Goal: Information Seeking & Learning: Learn about a topic

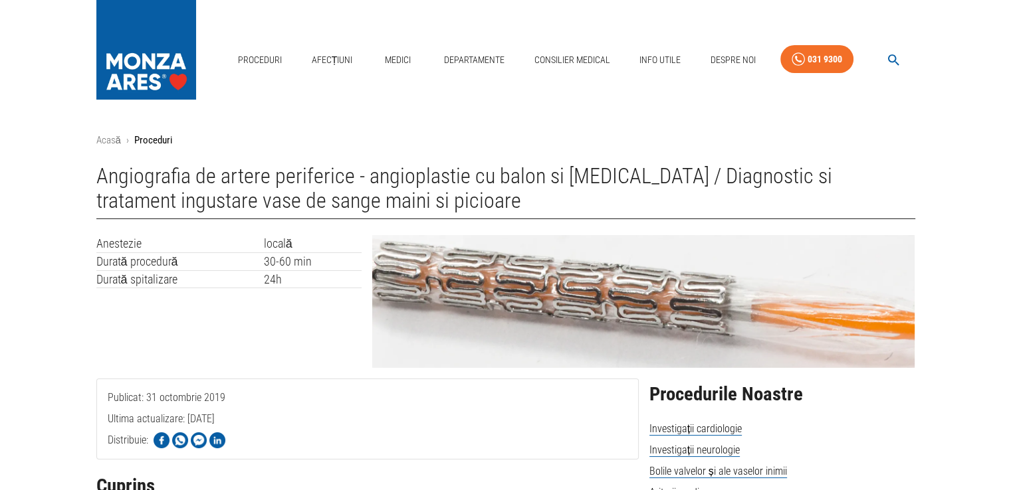
click at [274, 352] on div "Anestezie locală Durată procedură 30-60 min Durată spitalizare 24h" at bounding box center [224, 297] width 276 height 144
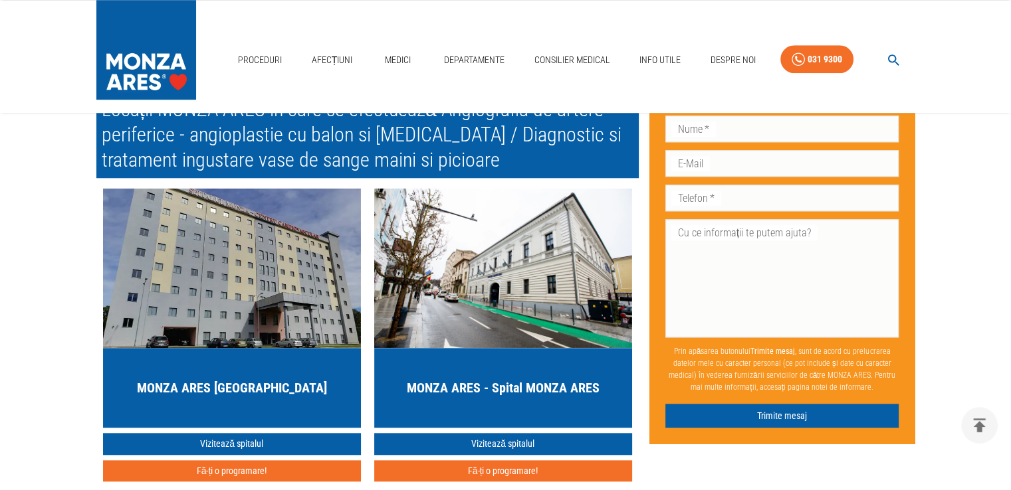
scroll to position [6288, 0]
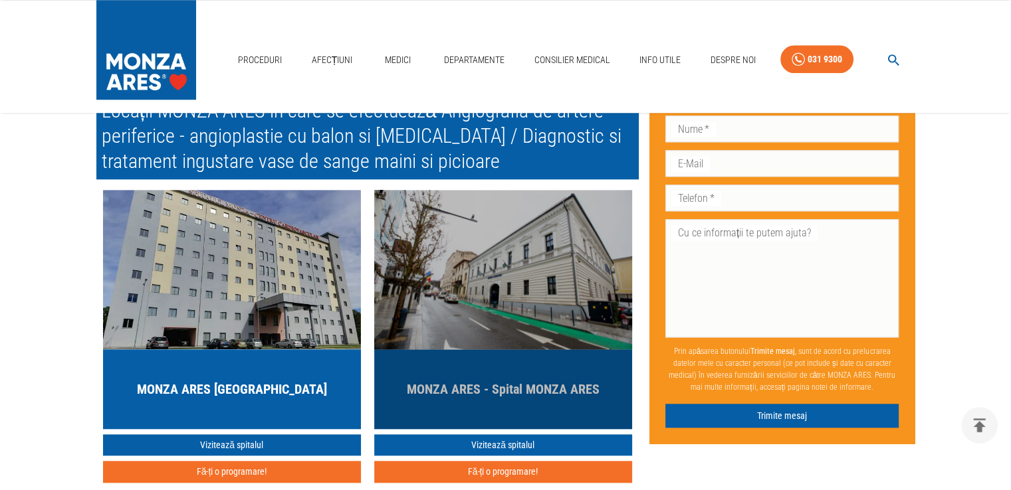
click at [502, 267] on img "button" at bounding box center [503, 269] width 258 height 159
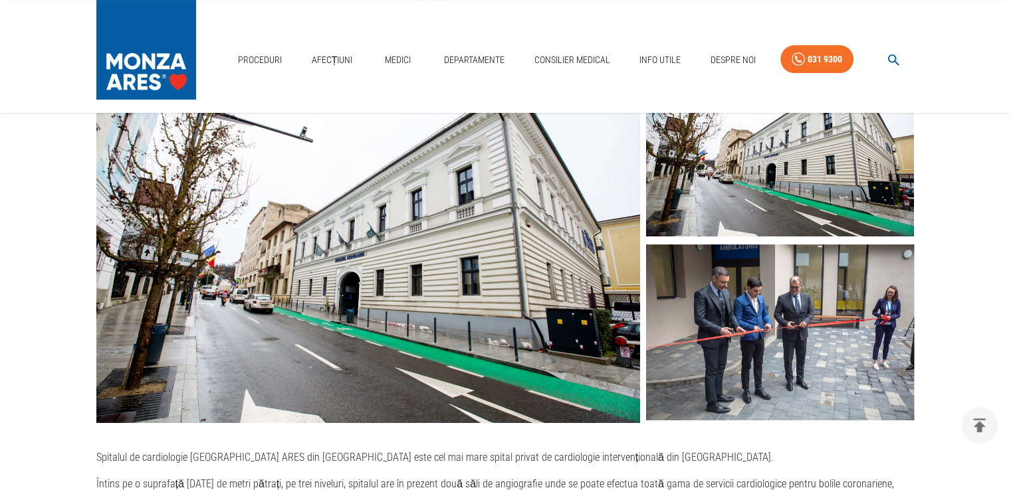
scroll to position [266, 0]
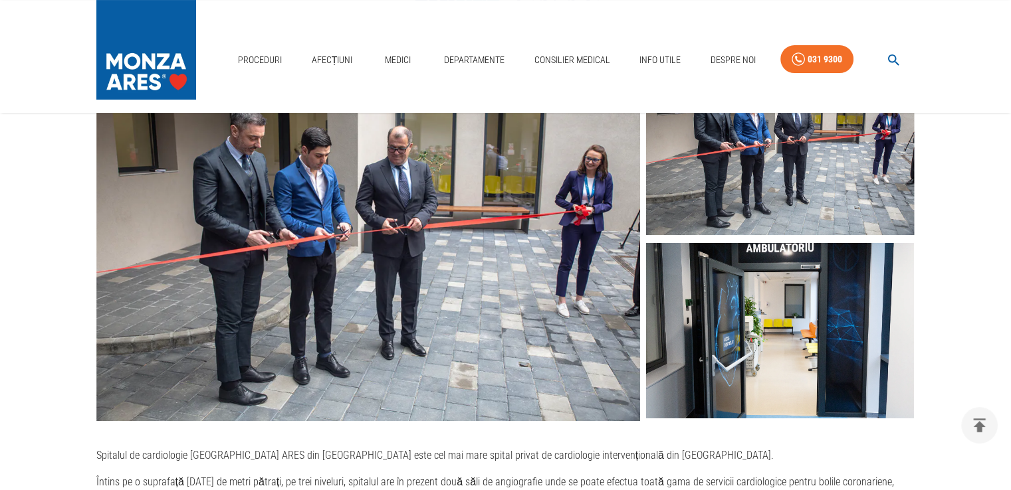
click at [376, 211] on img at bounding box center [368, 240] width 544 height 363
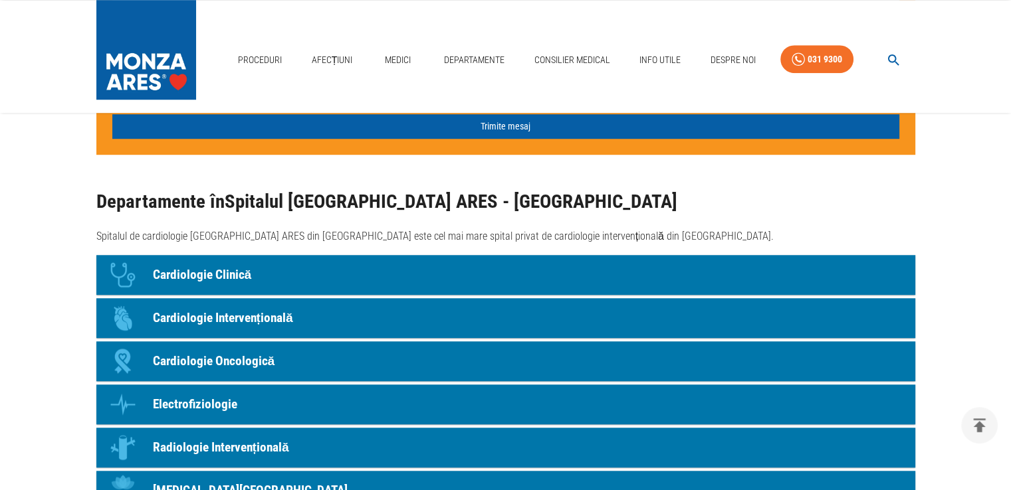
scroll to position [1010, 0]
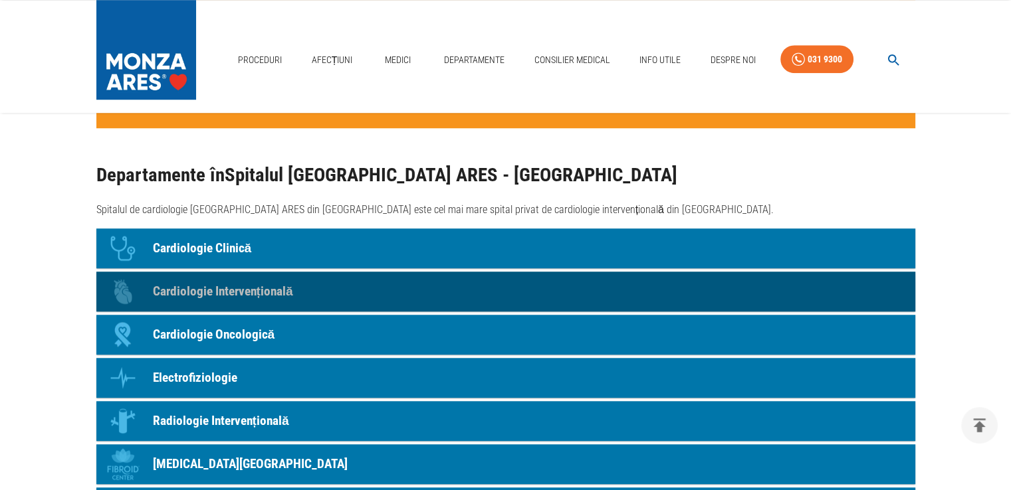
click at [364, 296] on link "Icon Cardiologie Intervențională" at bounding box center [505, 292] width 819 height 40
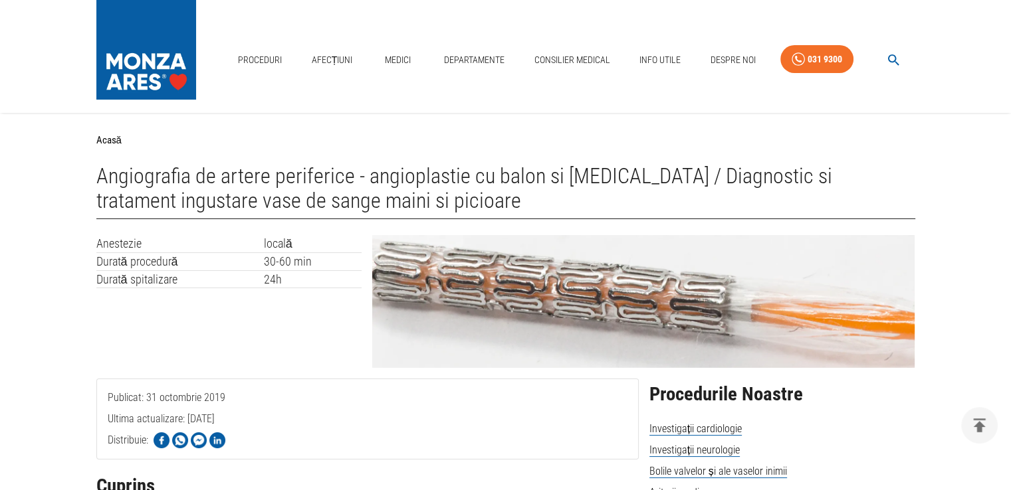
scroll to position [5518, 0]
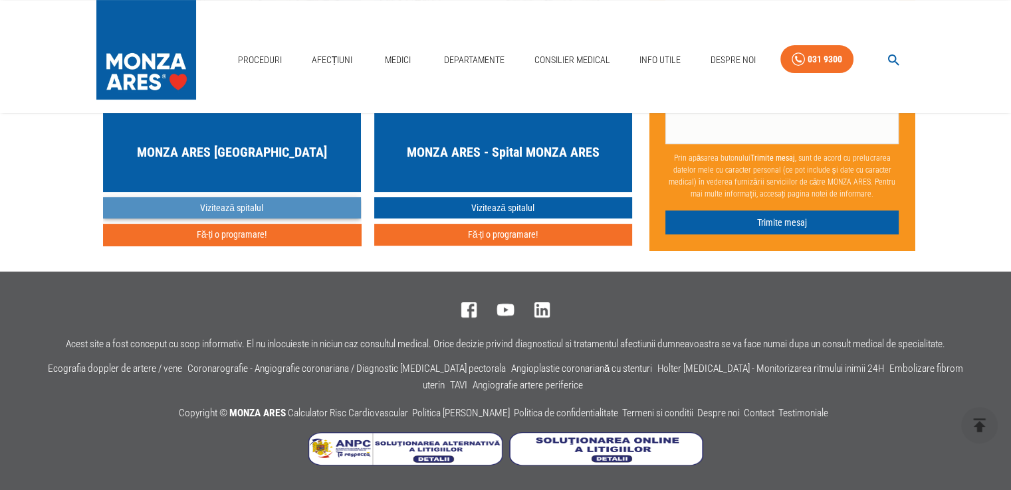
click at [222, 207] on link "Vizitează spitalul" at bounding box center [232, 208] width 258 height 22
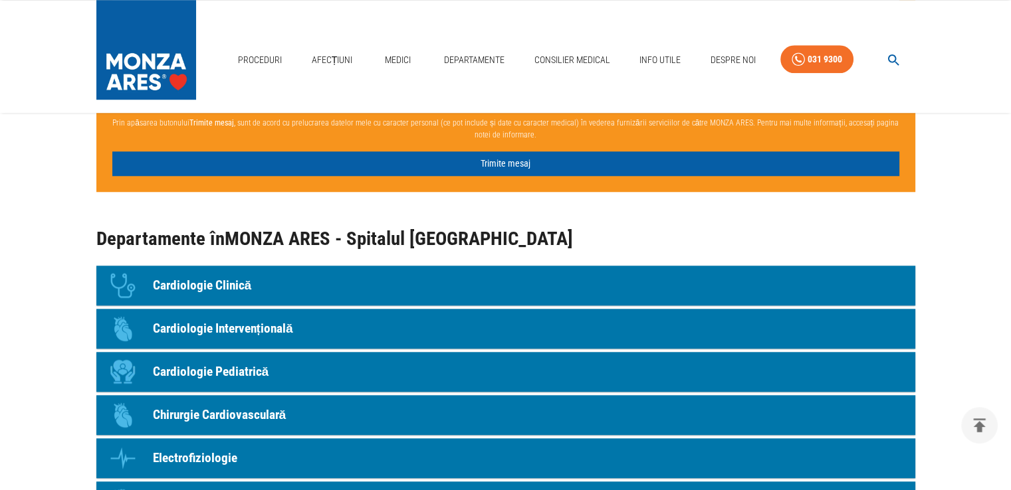
scroll to position [1116, 0]
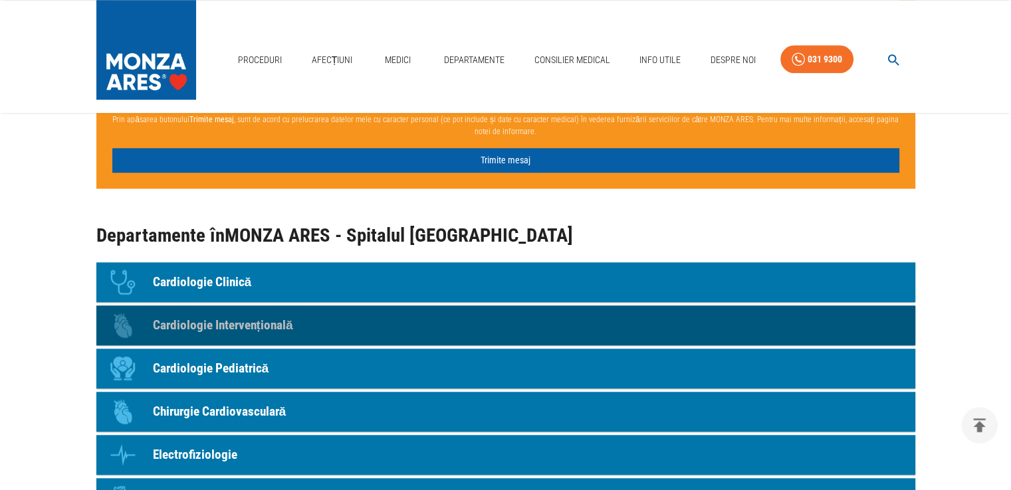
click at [278, 322] on p "Cardiologie Intervențională" at bounding box center [223, 325] width 140 height 19
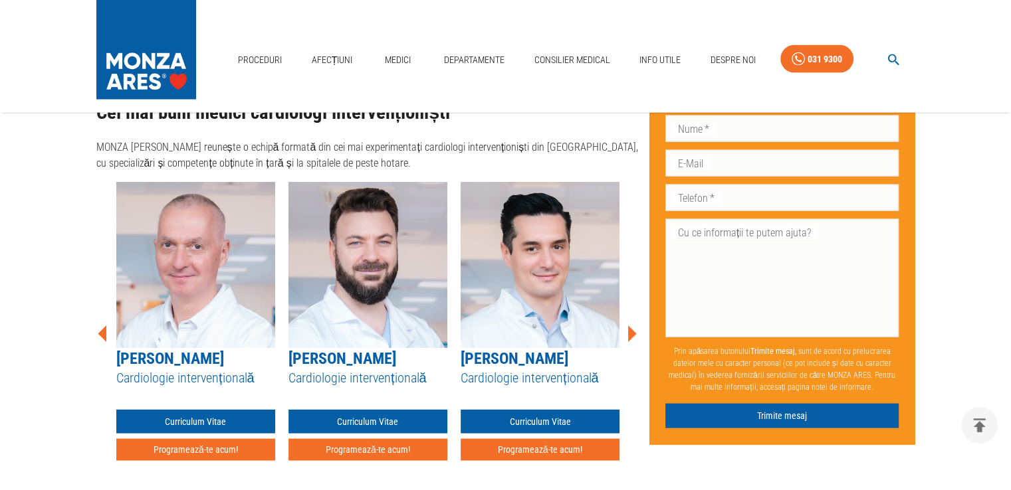
scroll to position [2591, 0]
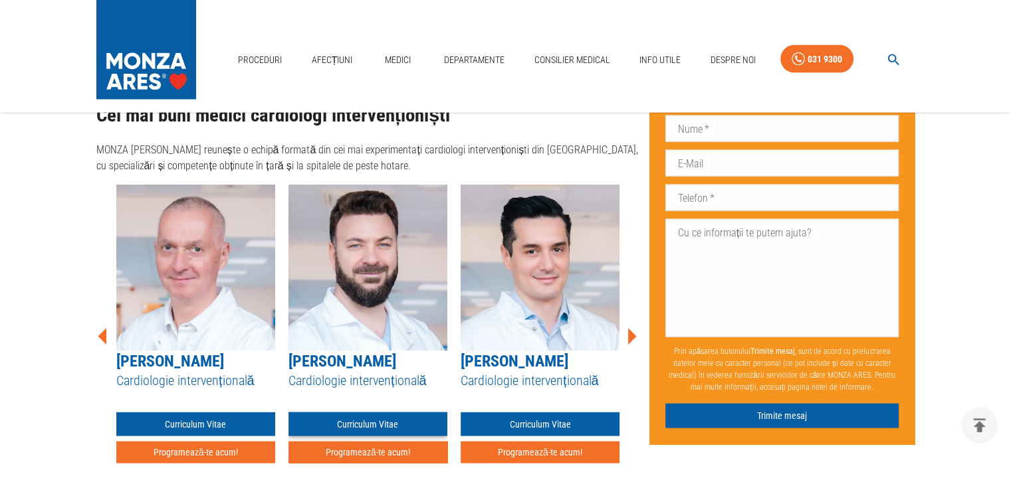
click at [357, 414] on link "Curriculum Vitae" at bounding box center [367, 425] width 159 height 25
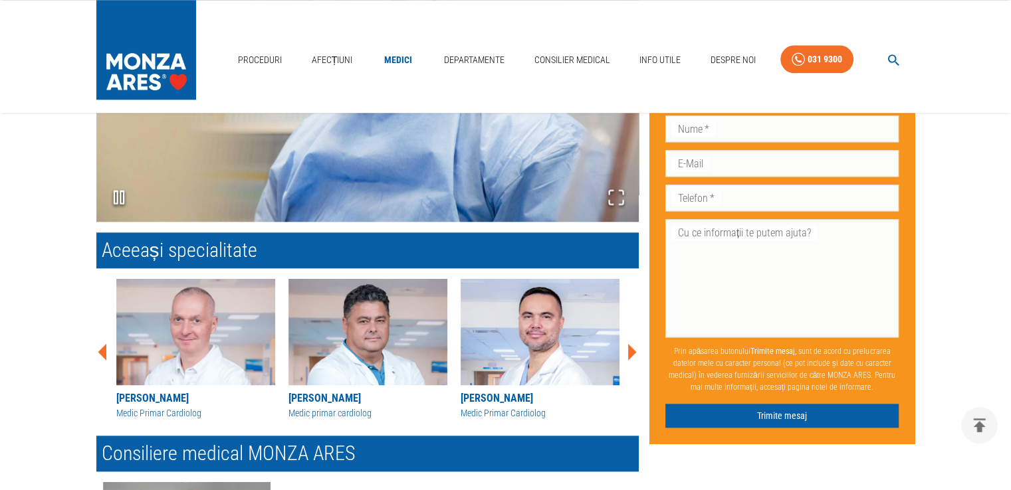
scroll to position [1315, 0]
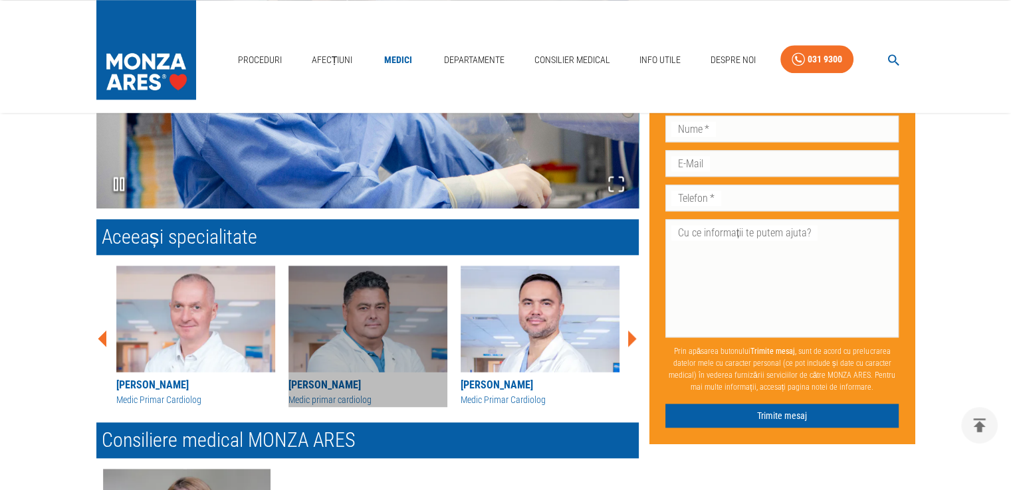
click at [351, 395] on div "Medic primar cardiolog" at bounding box center [367, 400] width 159 height 14
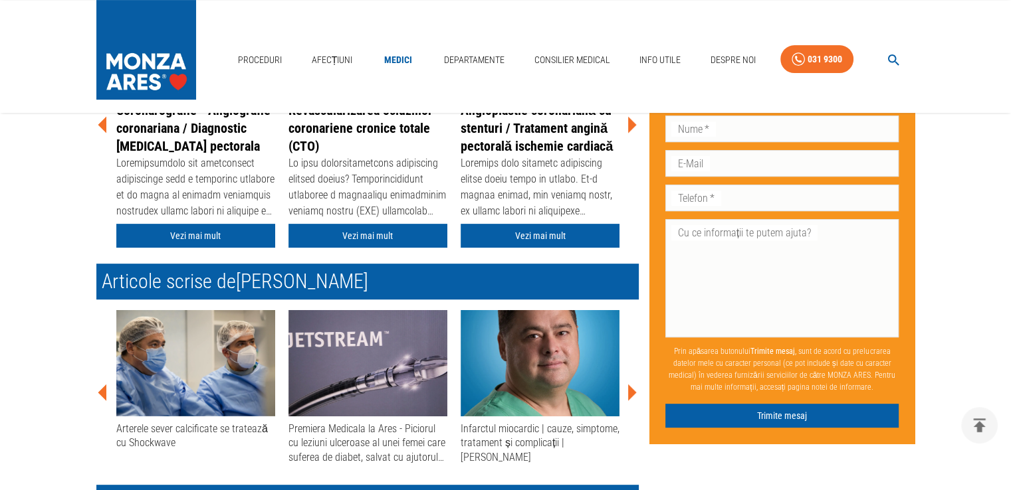
scroll to position [452, 0]
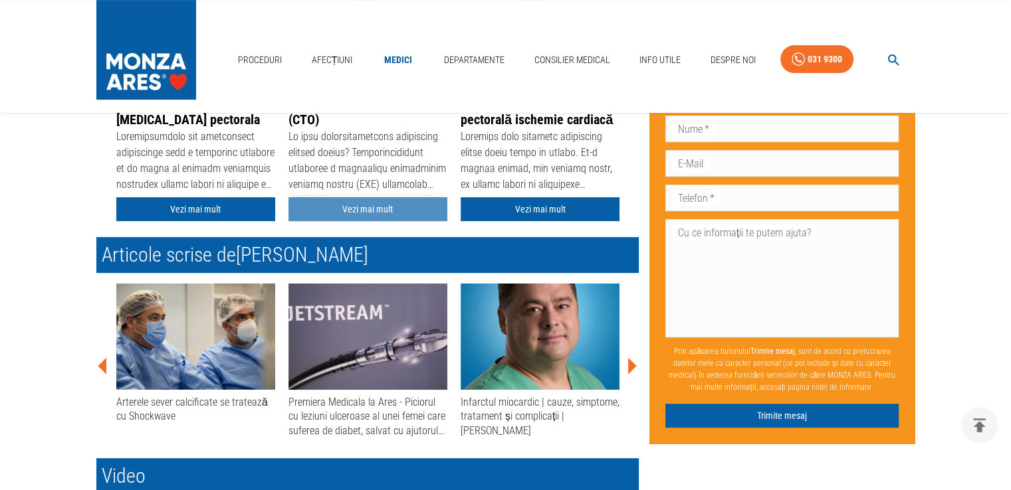
click at [361, 205] on link "Vezi mai mult" at bounding box center [367, 209] width 159 height 25
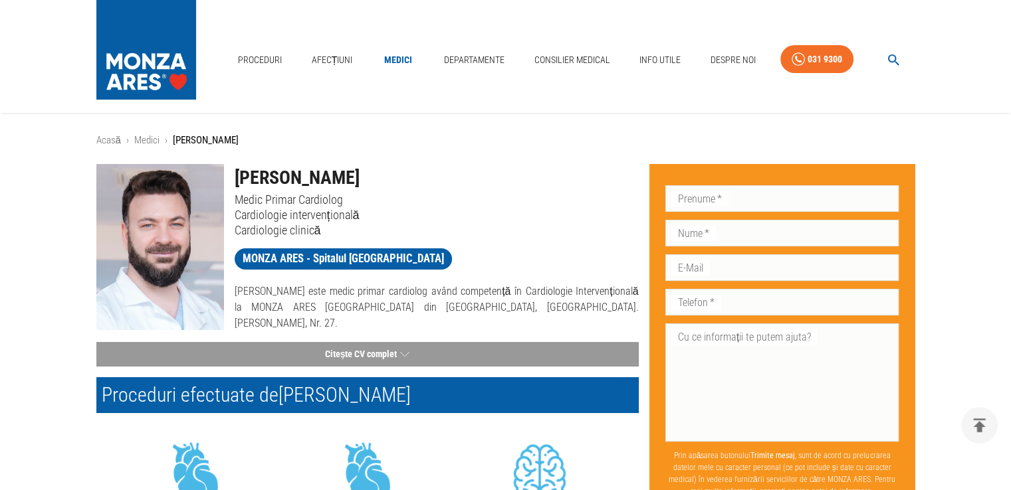
scroll to position [1315, 0]
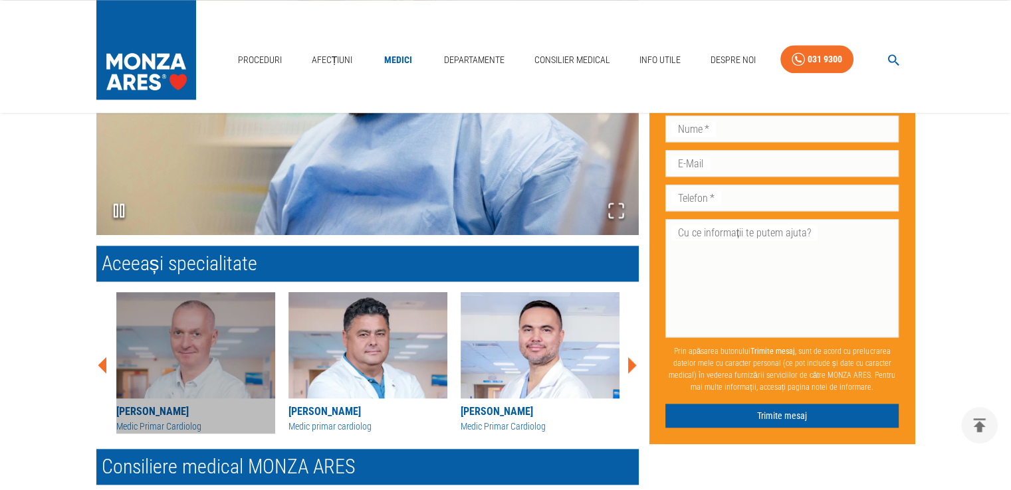
click at [153, 377] on img at bounding box center [195, 345] width 159 height 106
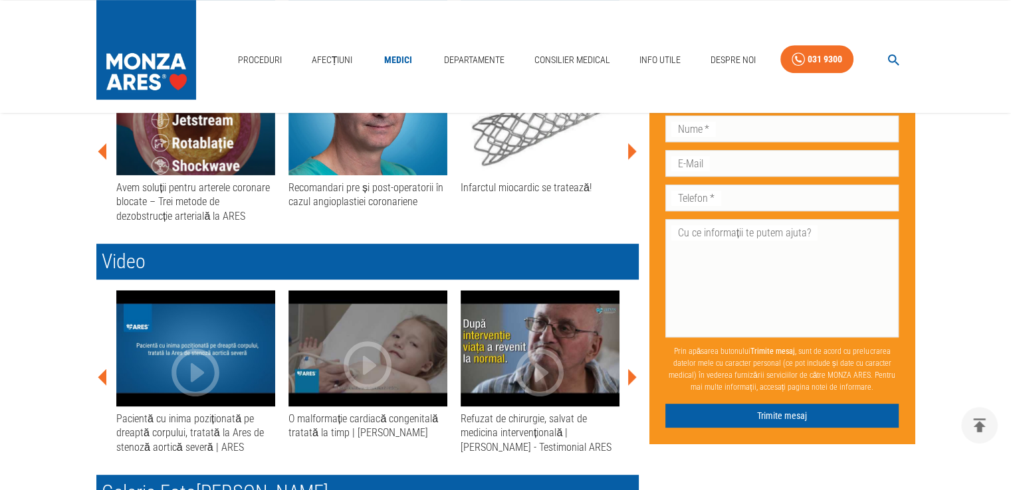
scroll to position [664, 0]
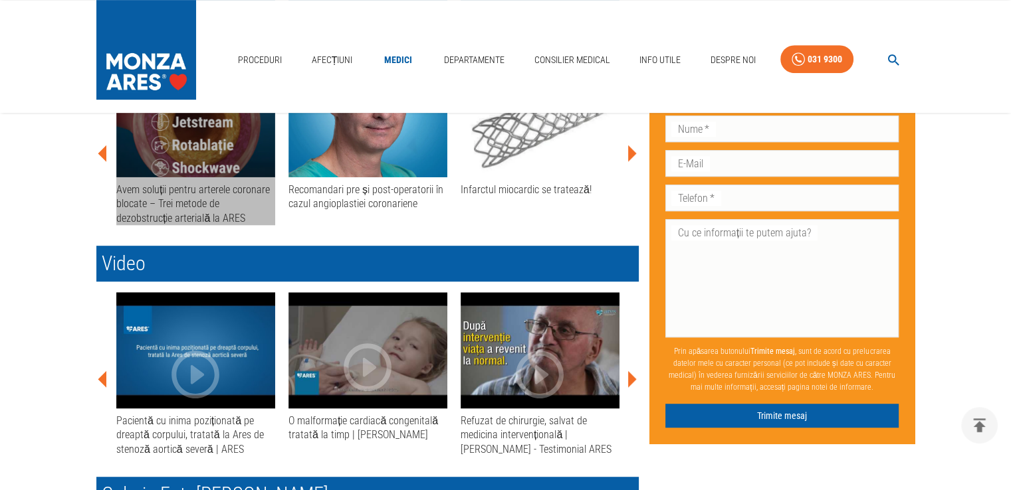
click at [197, 199] on div "Avem soluții pentru arterele coronare blocate – Trei metode de dezobstrucție ar…" at bounding box center [195, 204] width 159 height 43
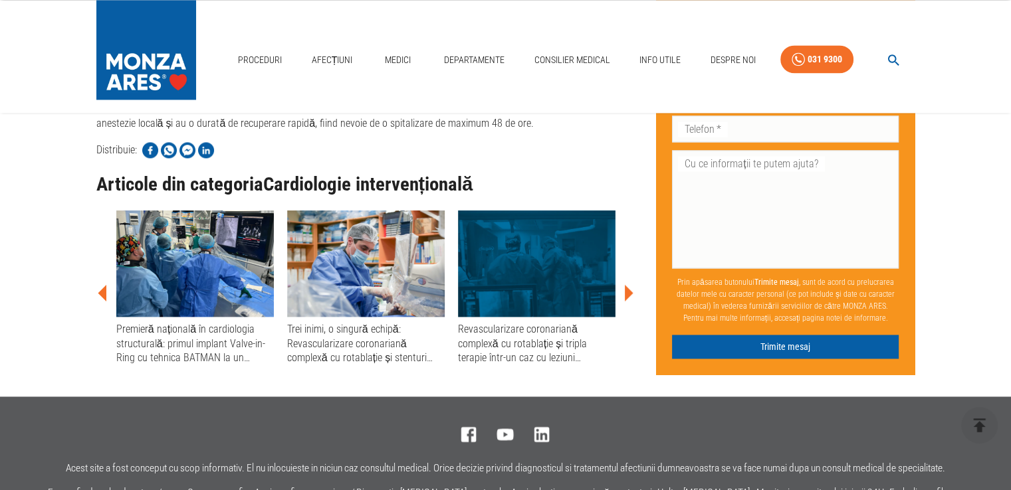
scroll to position [1913, 0]
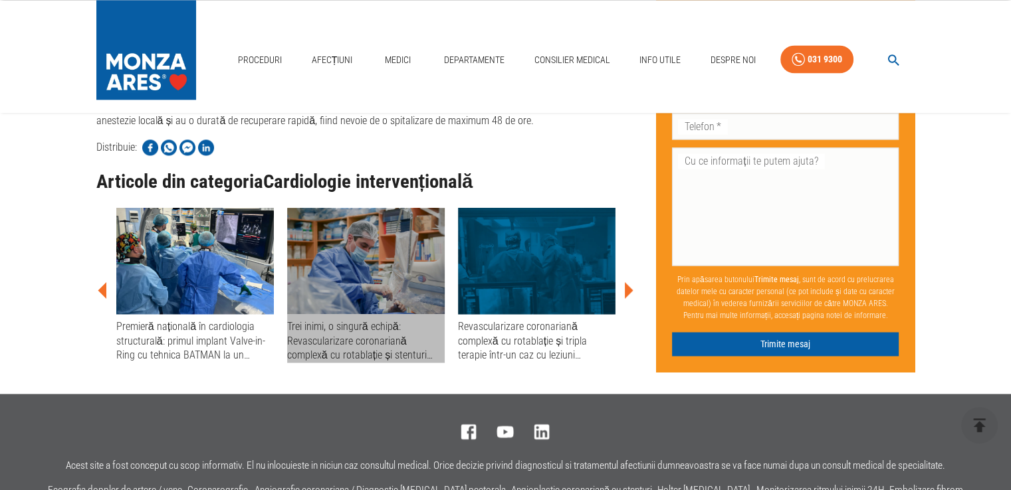
click at [347, 290] on img at bounding box center [365, 261] width 157 height 106
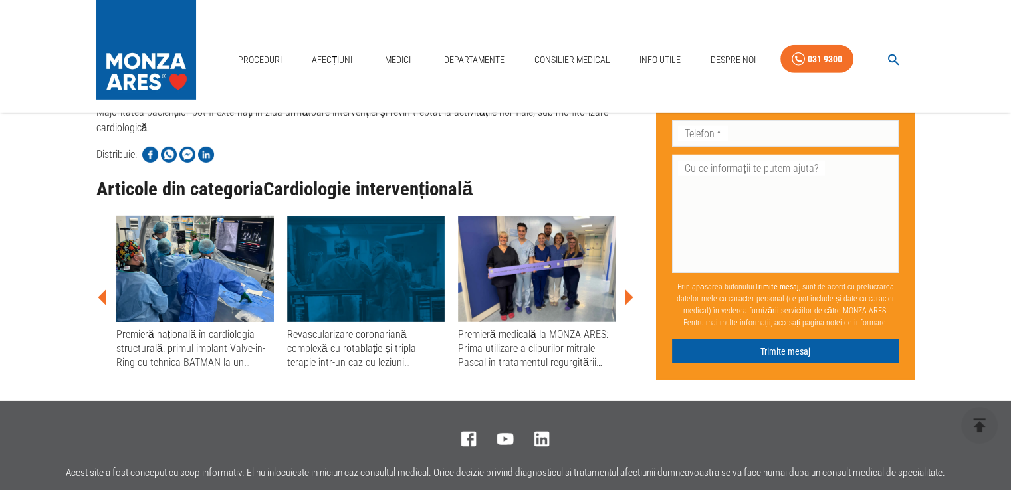
scroll to position [4199, 0]
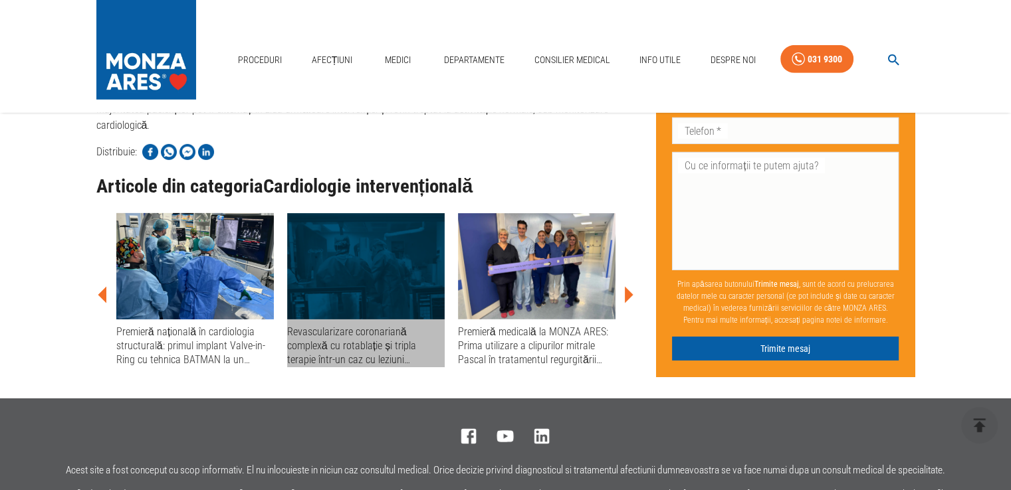
click at [347, 290] on img at bounding box center [365, 266] width 157 height 106
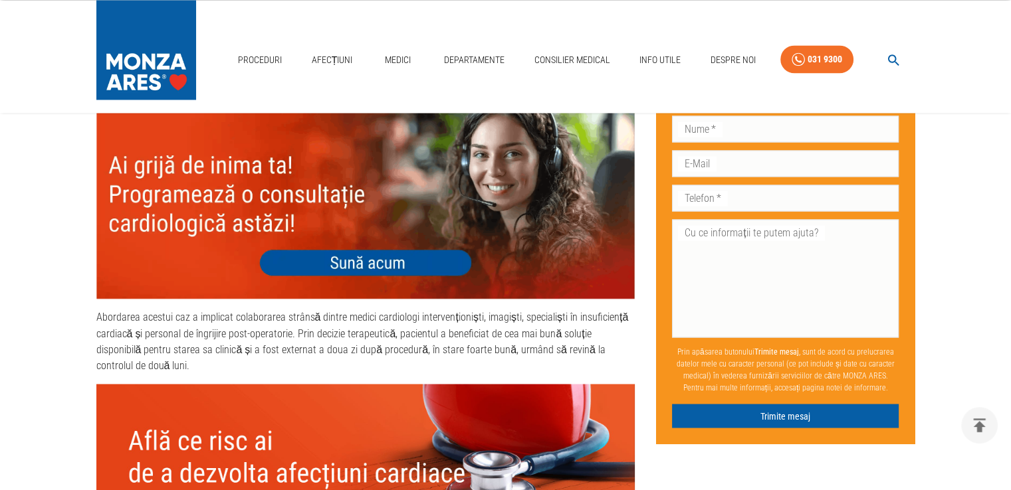
scroll to position [2365, 0]
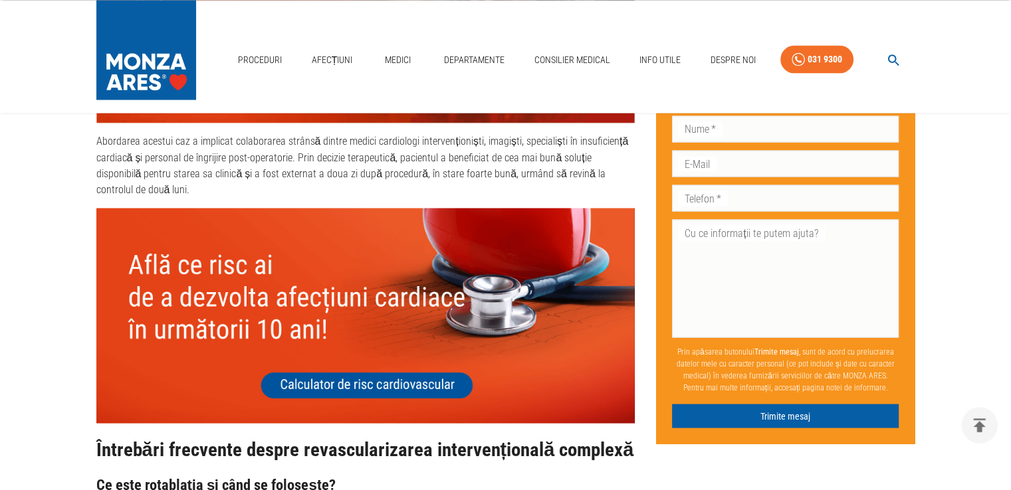
click at [352, 338] on img at bounding box center [365, 315] width 539 height 215
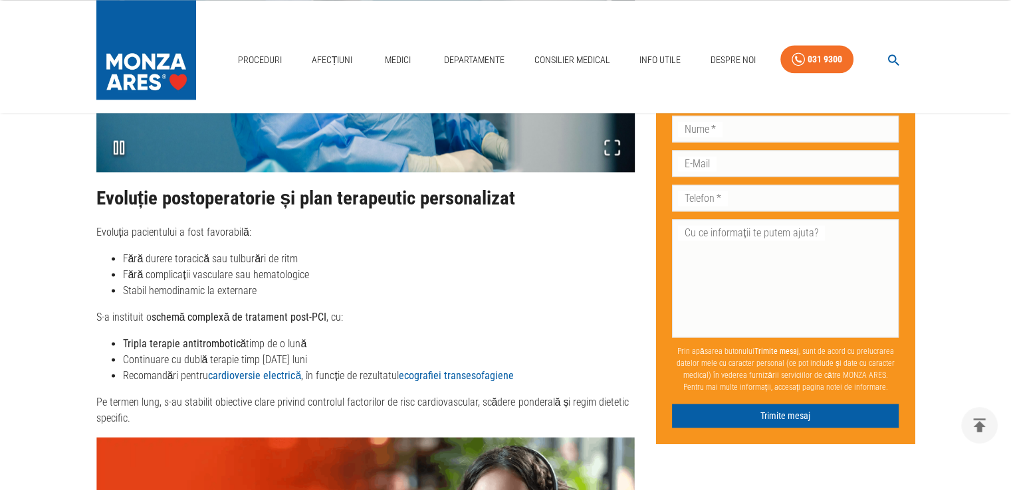
scroll to position [1834, 0]
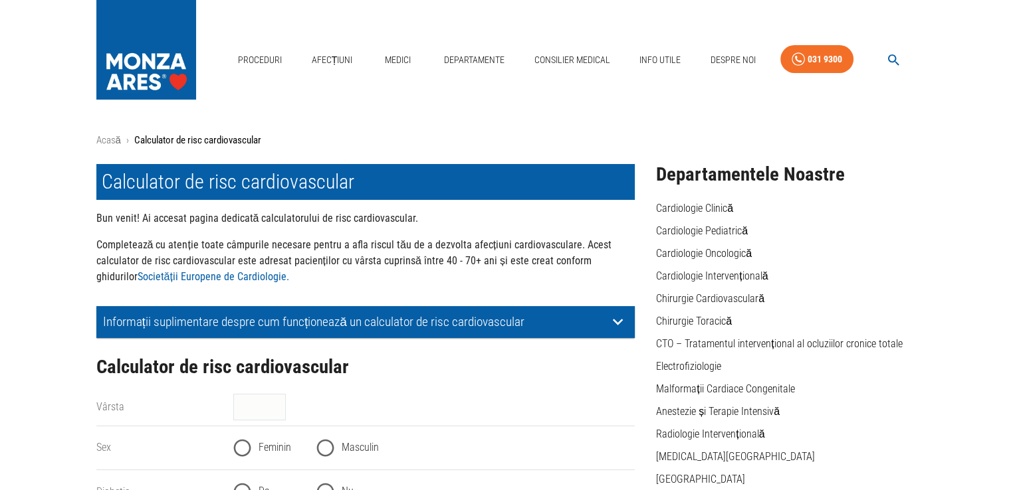
click at [518, 377] on h2 "Calculator de risc cardiovascular" at bounding box center [365, 367] width 539 height 21
